Goal: Task Accomplishment & Management: Manage account settings

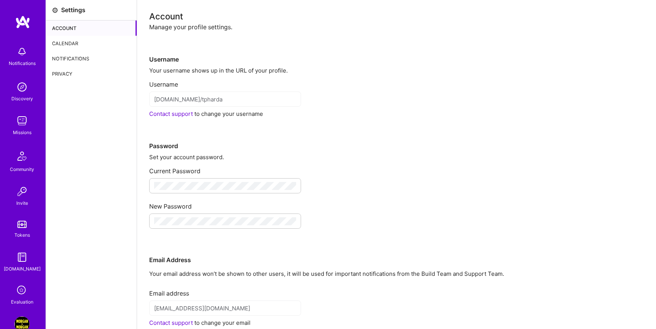
click at [72, 46] on div "Calendar" at bounding box center [91, 43] width 91 height 15
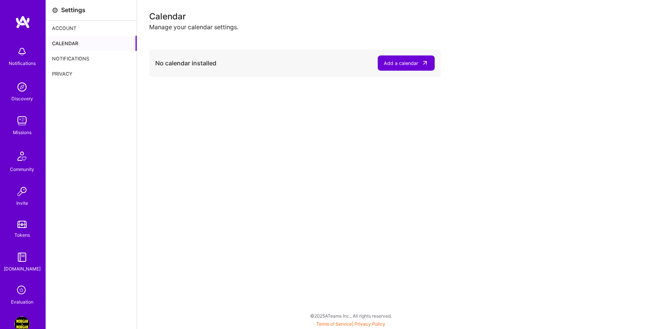
click at [77, 61] on div "Notifications" at bounding box center [91, 58] width 91 height 15
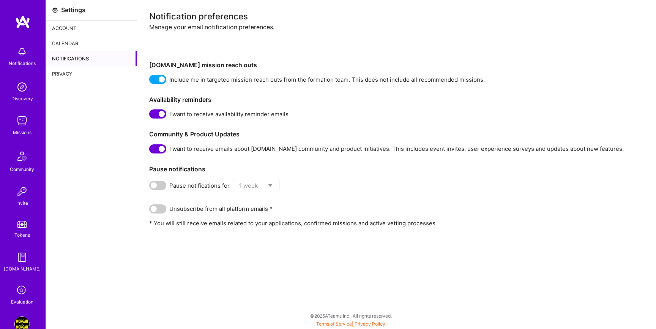
click at [73, 49] on div "Calendar" at bounding box center [91, 43] width 91 height 15
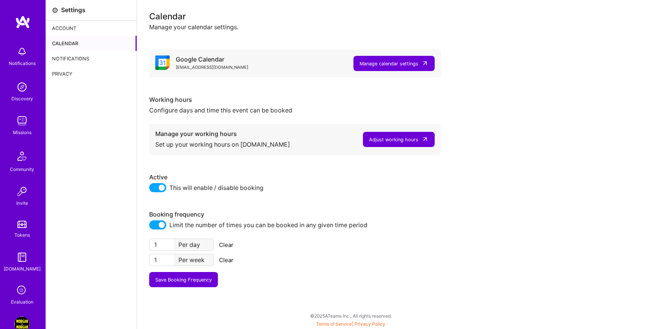
scroll to position [69, 0]
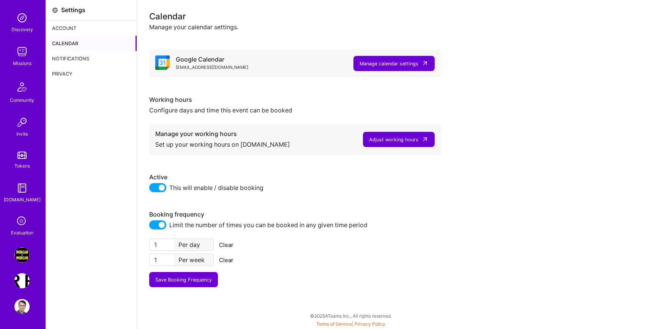
click at [16, 309] on img at bounding box center [21, 306] width 15 height 15
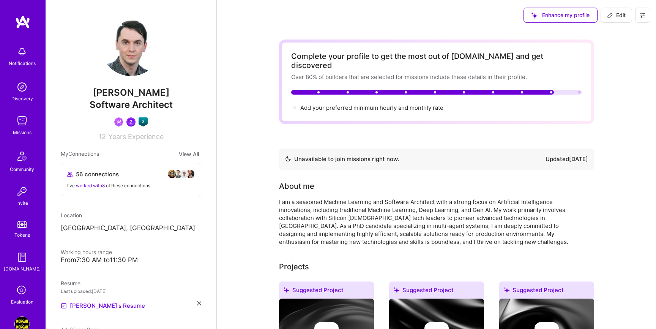
click at [644, 21] on button at bounding box center [642, 15] width 15 height 15
click at [620, 71] on button "Log Out" at bounding box center [621, 70] width 57 height 19
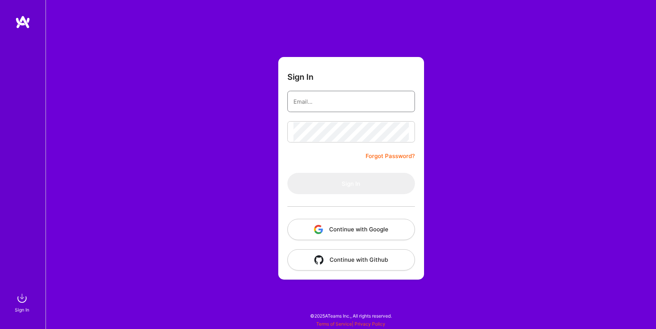
type input "luis@a.team"
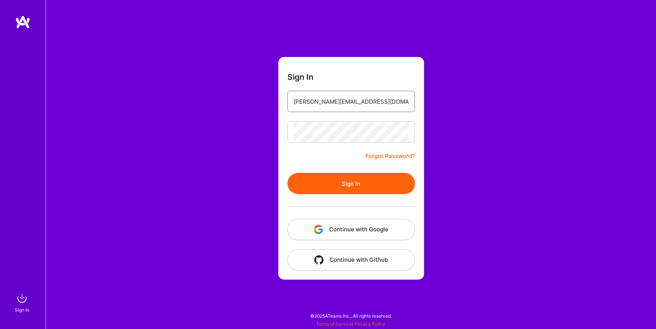
click at [322, 110] on input "luis@a.team" at bounding box center [350, 101] width 115 height 19
click at [324, 225] on button "Continue with Google" at bounding box center [350, 229] width 127 height 21
